Goal: Task Accomplishment & Management: Manage account settings

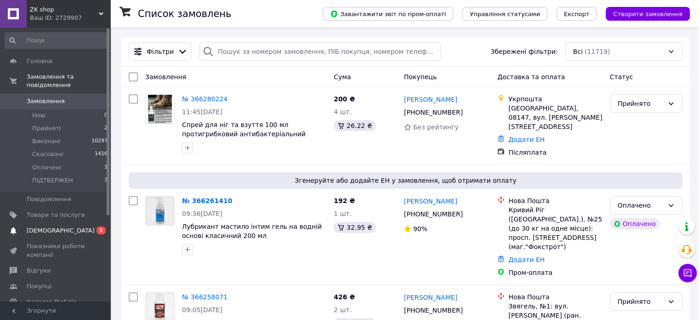
click at [66, 226] on span "[DEMOGRAPHIC_DATA]" at bounding box center [56, 230] width 58 height 8
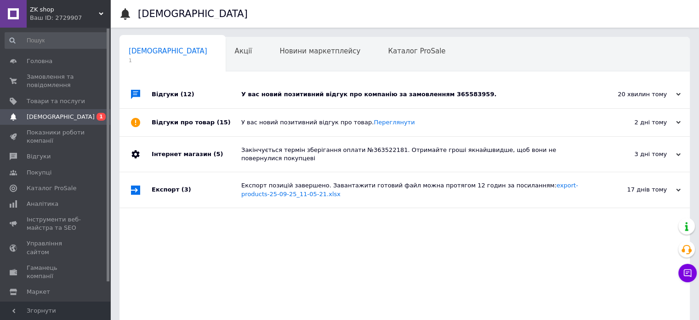
click at [426, 94] on div "У вас новий позитивний відгук про компанію за замовленням 365583959." at bounding box center [415, 94] width 348 height 8
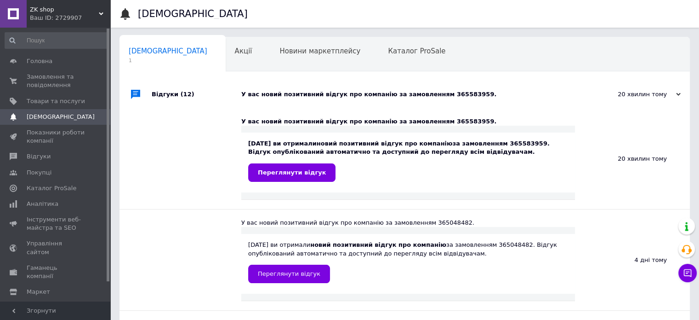
click at [426, 94] on div "У вас новий позитивний відгук про компанію за замовленням 365583959." at bounding box center [415, 94] width 348 height 8
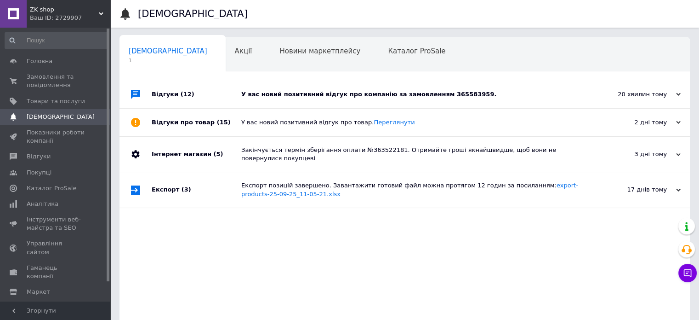
click at [426, 94] on div "У вас новий позитивний відгук про компанію за замовленням 365583959." at bounding box center [415, 94] width 348 height 8
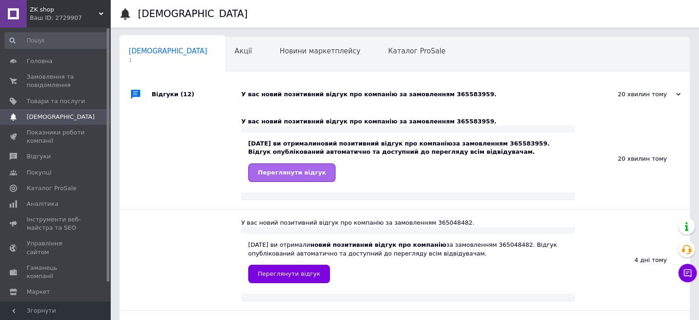
click at [305, 173] on span "Переглянути відгук" at bounding box center [292, 172] width 68 height 7
click at [68, 83] on span "Замовлення та повідомлення" at bounding box center [56, 81] width 58 height 17
